Goal: Complete application form

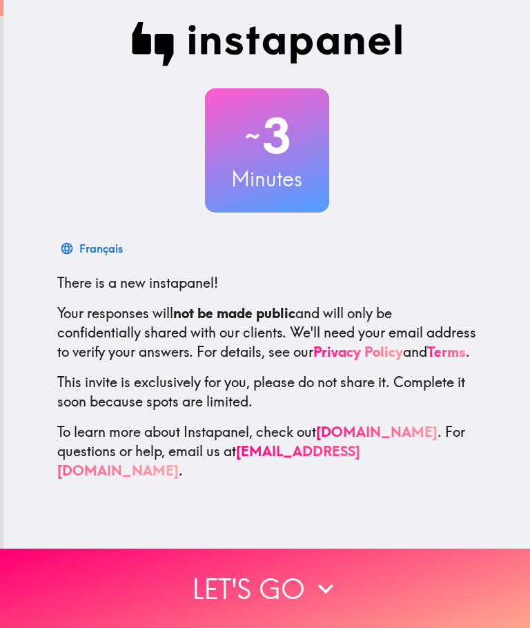
click at [293, 582] on button "Let's go" at bounding box center [265, 587] width 530 height 79
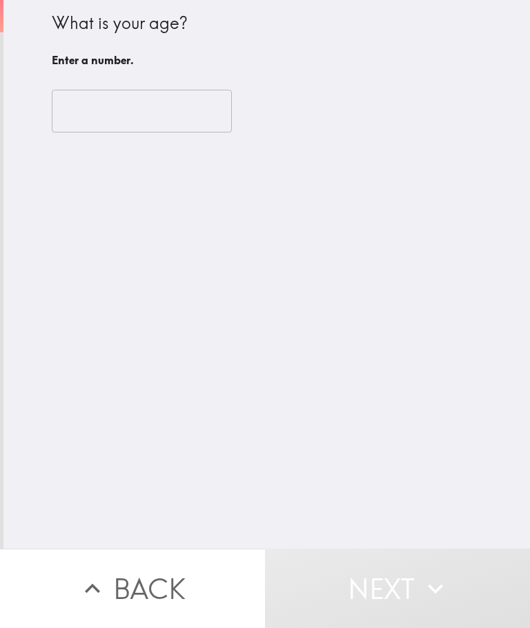
click at [169, 123] on input "number" at bounding box center [142, 111] width 180 height 43
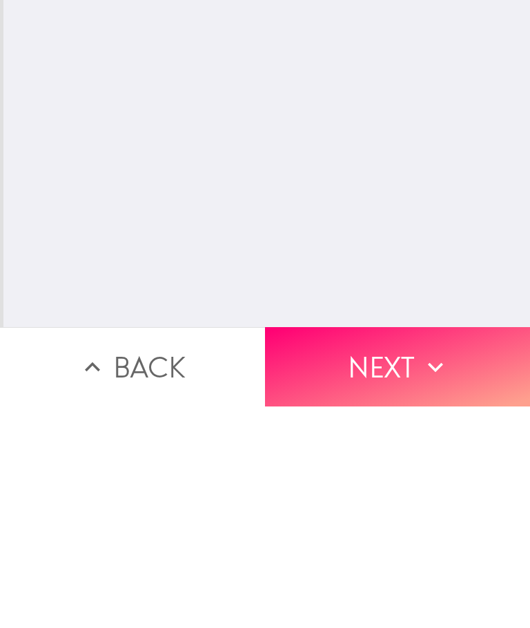
type input "71"
click at [421, 573] on icon "button" at bounding box center [435, 588] width 30 height 30
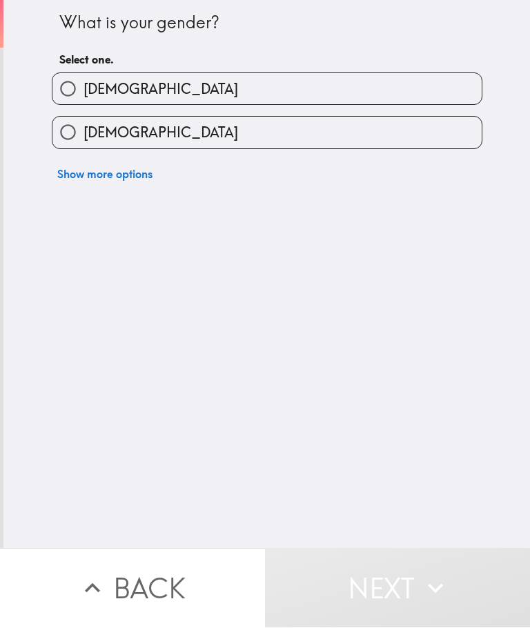
click at [357, 130] on label "[DEMOGRAPHIC_DATA]" at bounding box center [266, 132] width 429 height 31
click at [83, 130] on input "[DEMOGRAPHIC_DATA]" at bounding box center [67, 132] width 31 height 31
radio input "true"
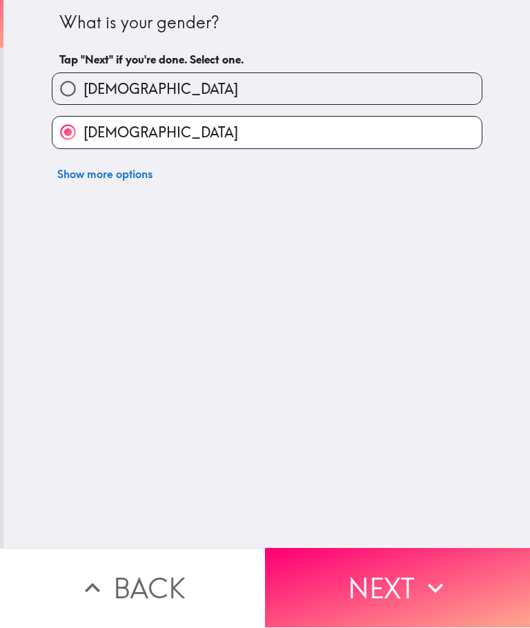
click at [419, 570] on button "Next" at bounding box center [397, 587] width 265 height 79
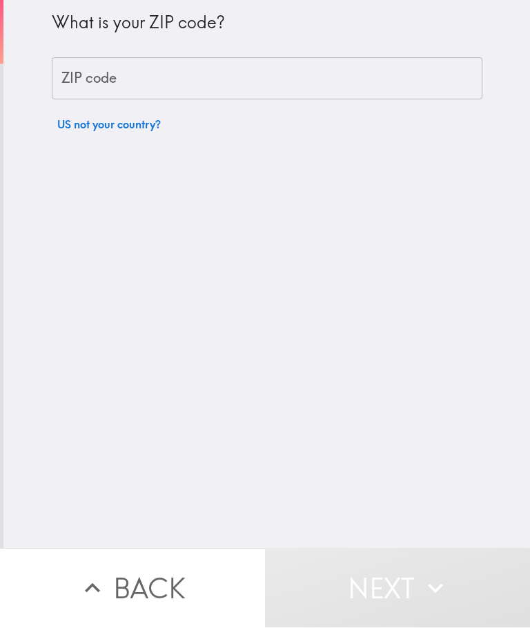
click at [347, 75] on input "ZIP code" at bounding box center [267, 79] width 430 height 43
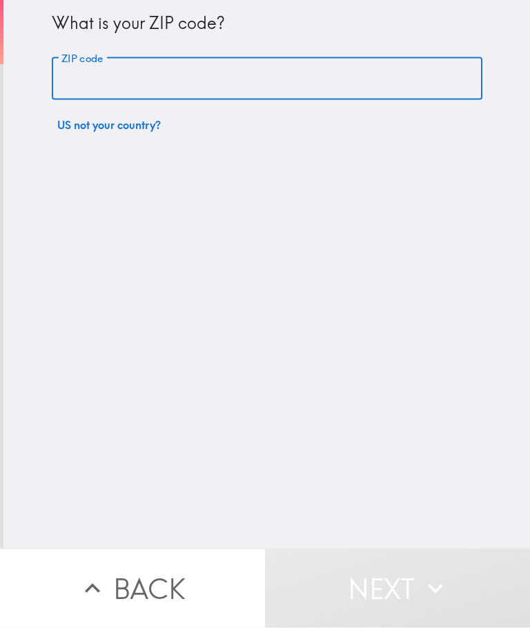
type input "80305"
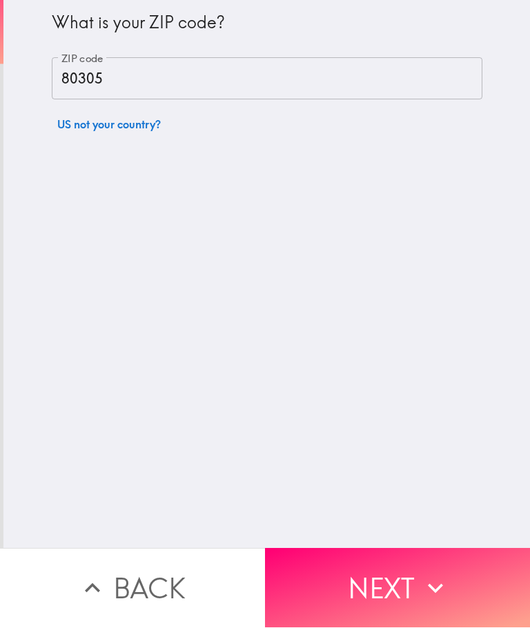
click at [411, 577] on button "Next" at bounding box center [397, 587] width 265 height 79
